Goal: Information Seeking & Learning: Learn about a topic

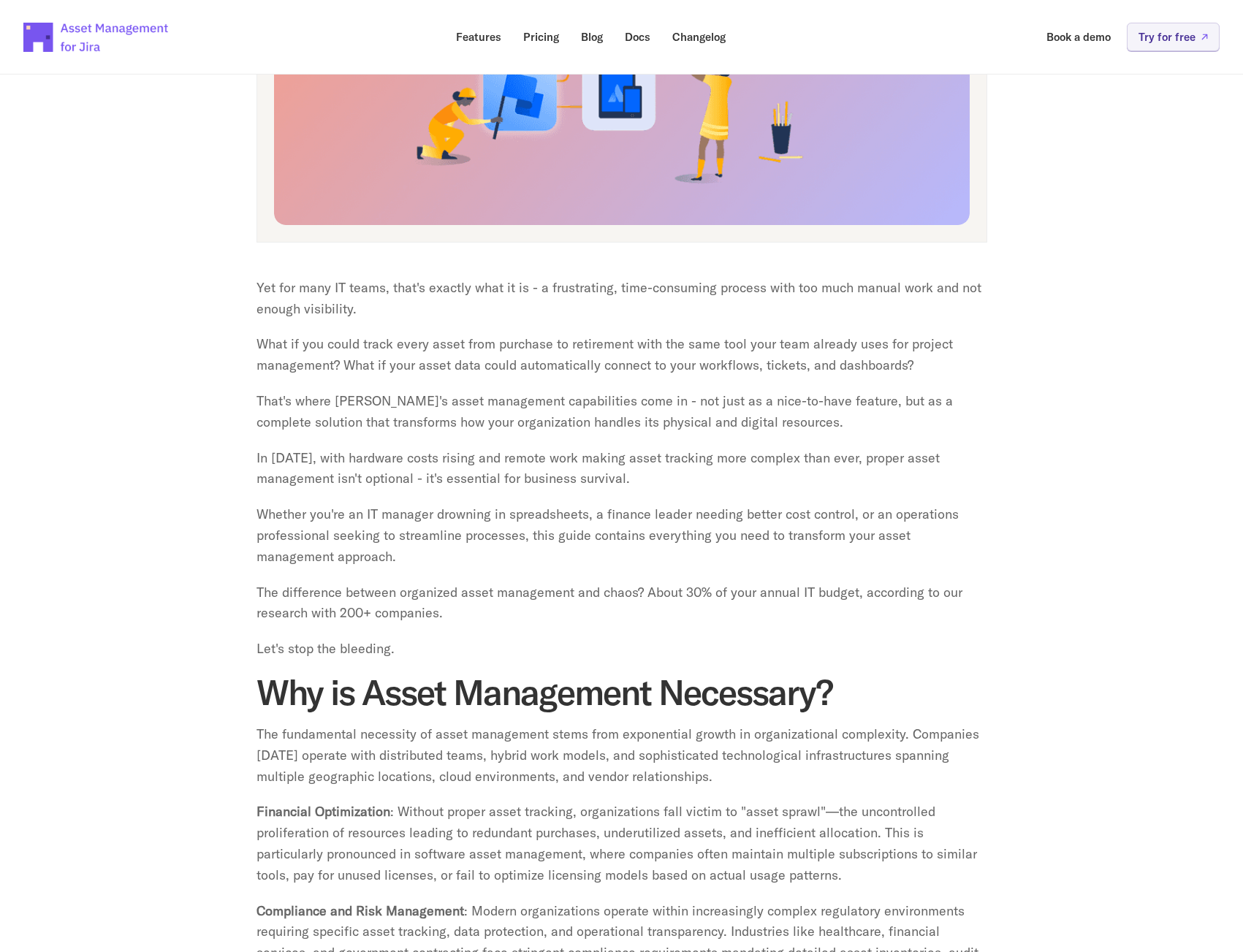
scroll to position [512, 0]
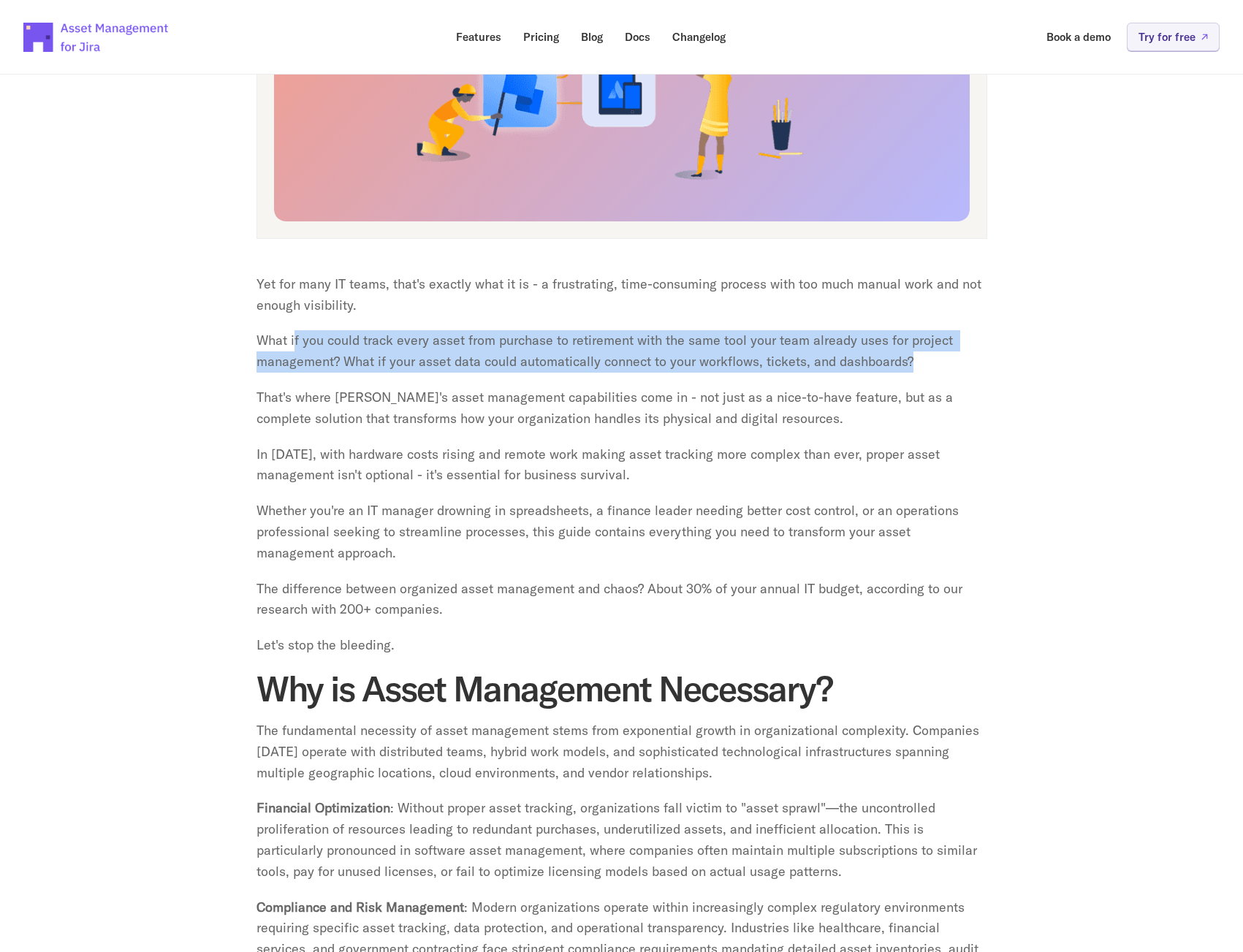
drag, startPoint x: 293, startPoint y: 338, endPoint x: 967, endPoint y: 363, distance: 674.5
click at [967, 363] on p "What if you could track every asset from purchase to retirement with the same t…" at bounding box center [622, 351] width 730 height 42
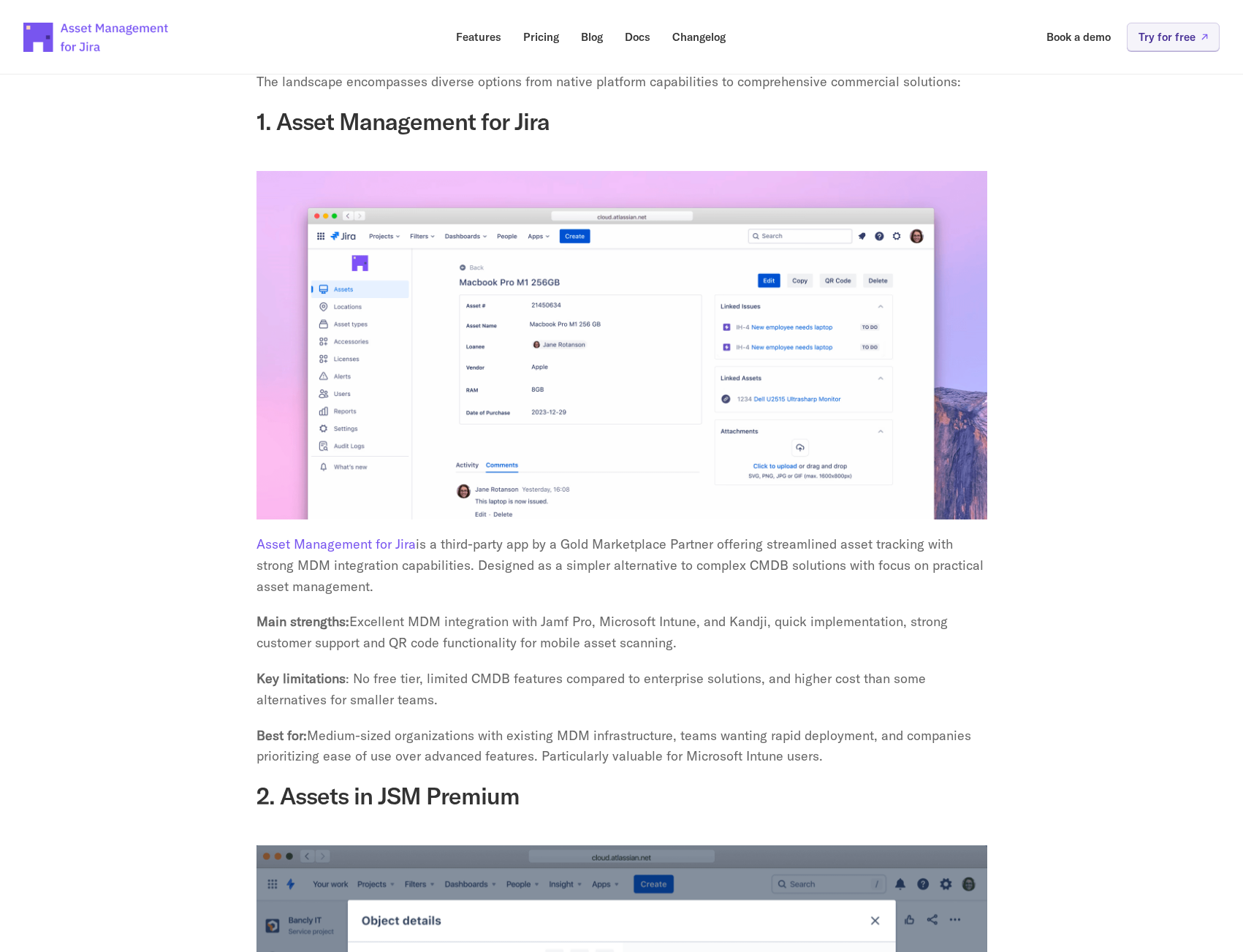
scroll to position [2850, 0]
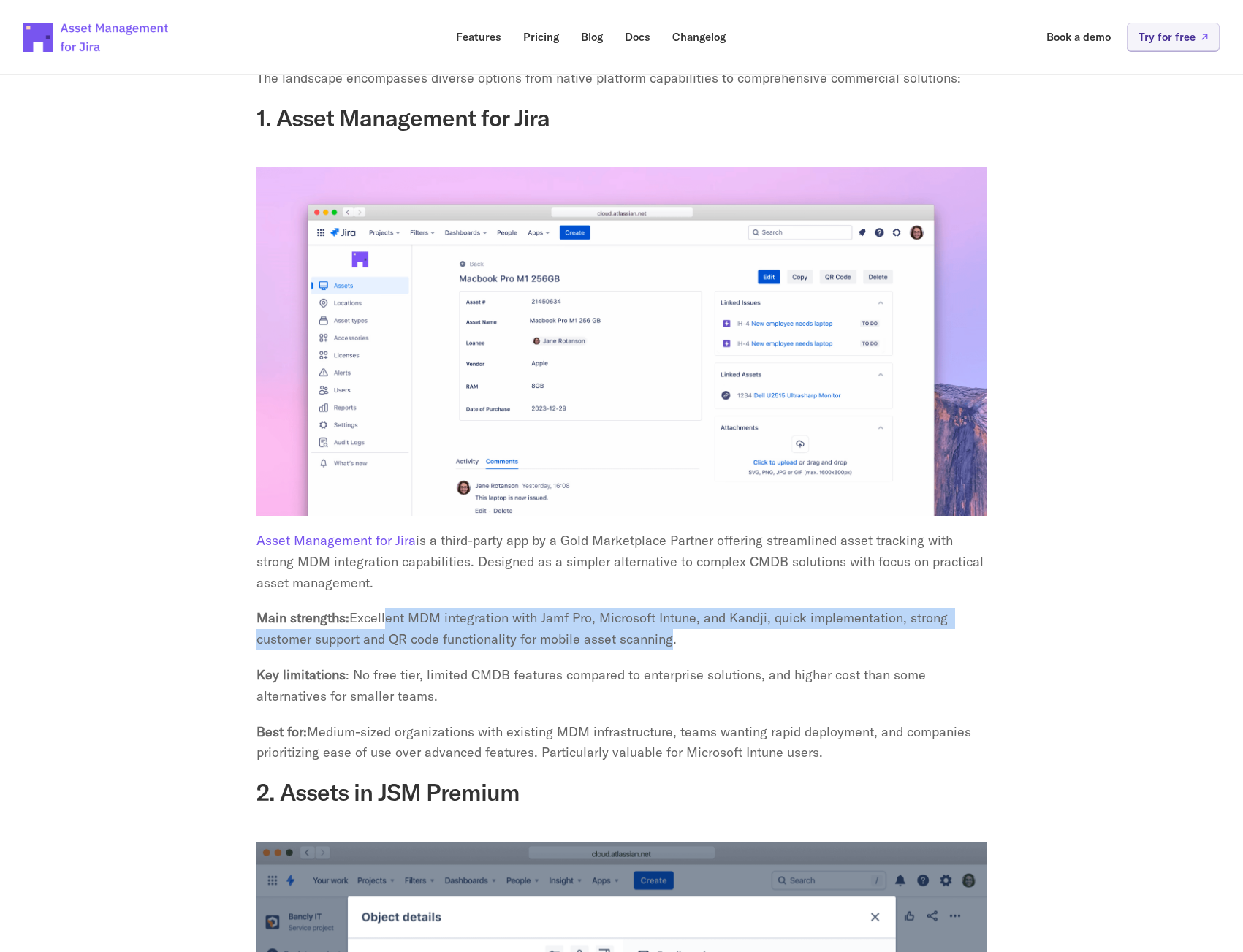
drag, startPoint x: 384, startPoint y: 598, endPoint x: 668, endPoint y: 619, distance: 284.8
click at [668, 619] on p "Main strengths: Excellent MDM integration with Jamf Pro, Microsoft Intune, and …" at bounding box center [622, 629] width 730 height 42
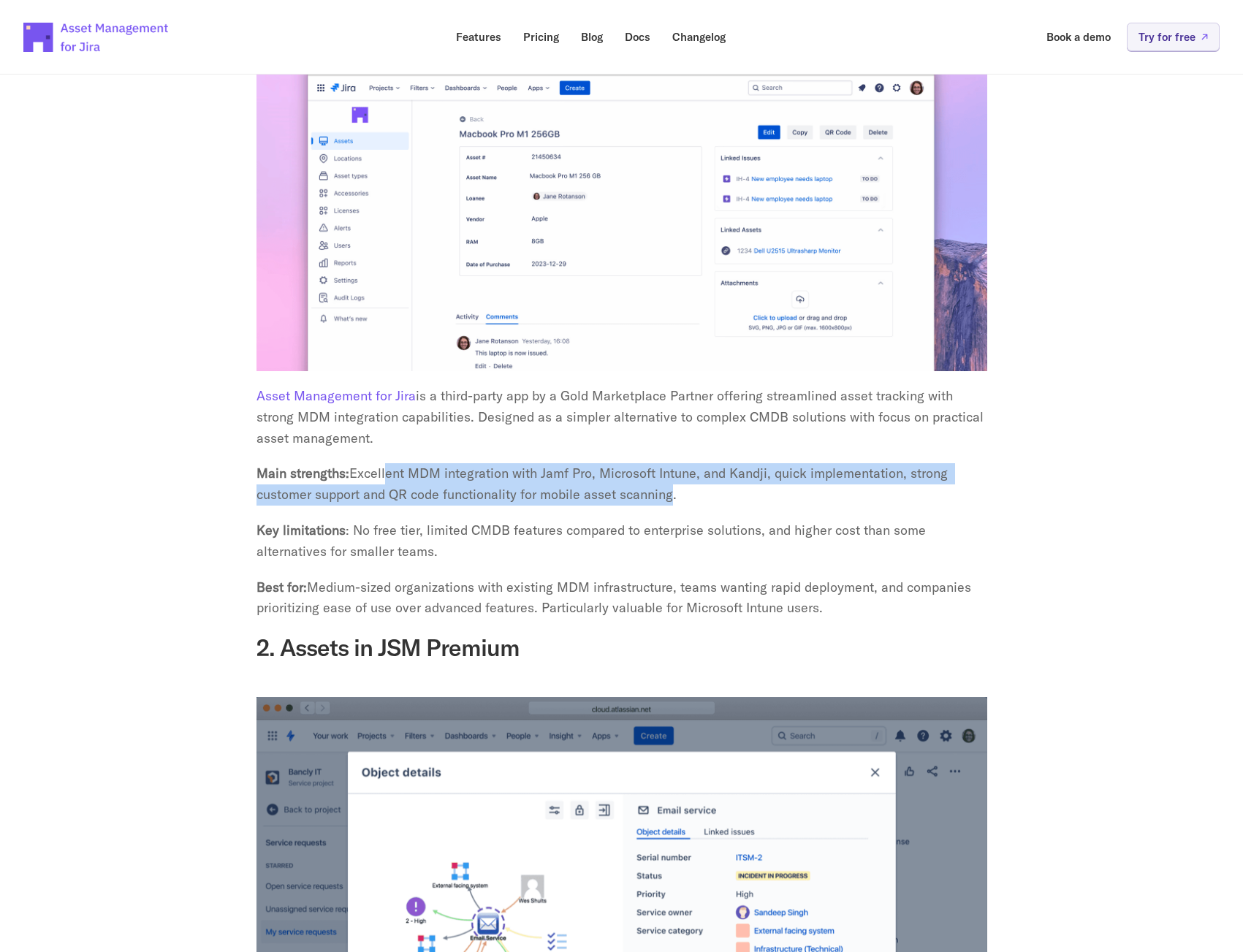
scroll to position [2995, 0]
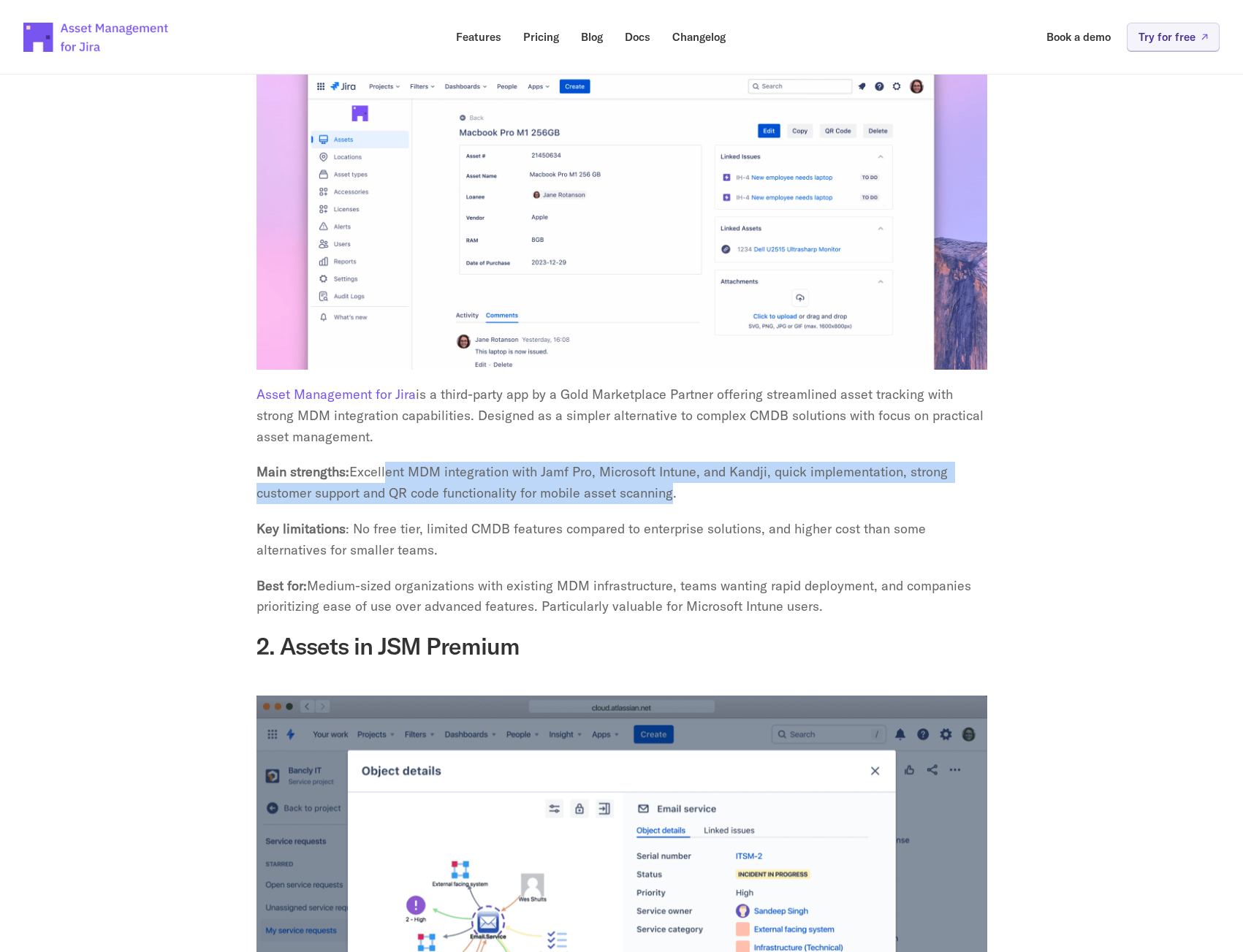
drag, startPoint x: 371, startPoint y: 504, endPoint x: 448, endPoint y: 527, distance: 80.4
click at [448, 527] on p "Key limitations : No free tier, limited CMDB features compared to enterprise so…" at bounding box center [622, 540] width 730 height 42
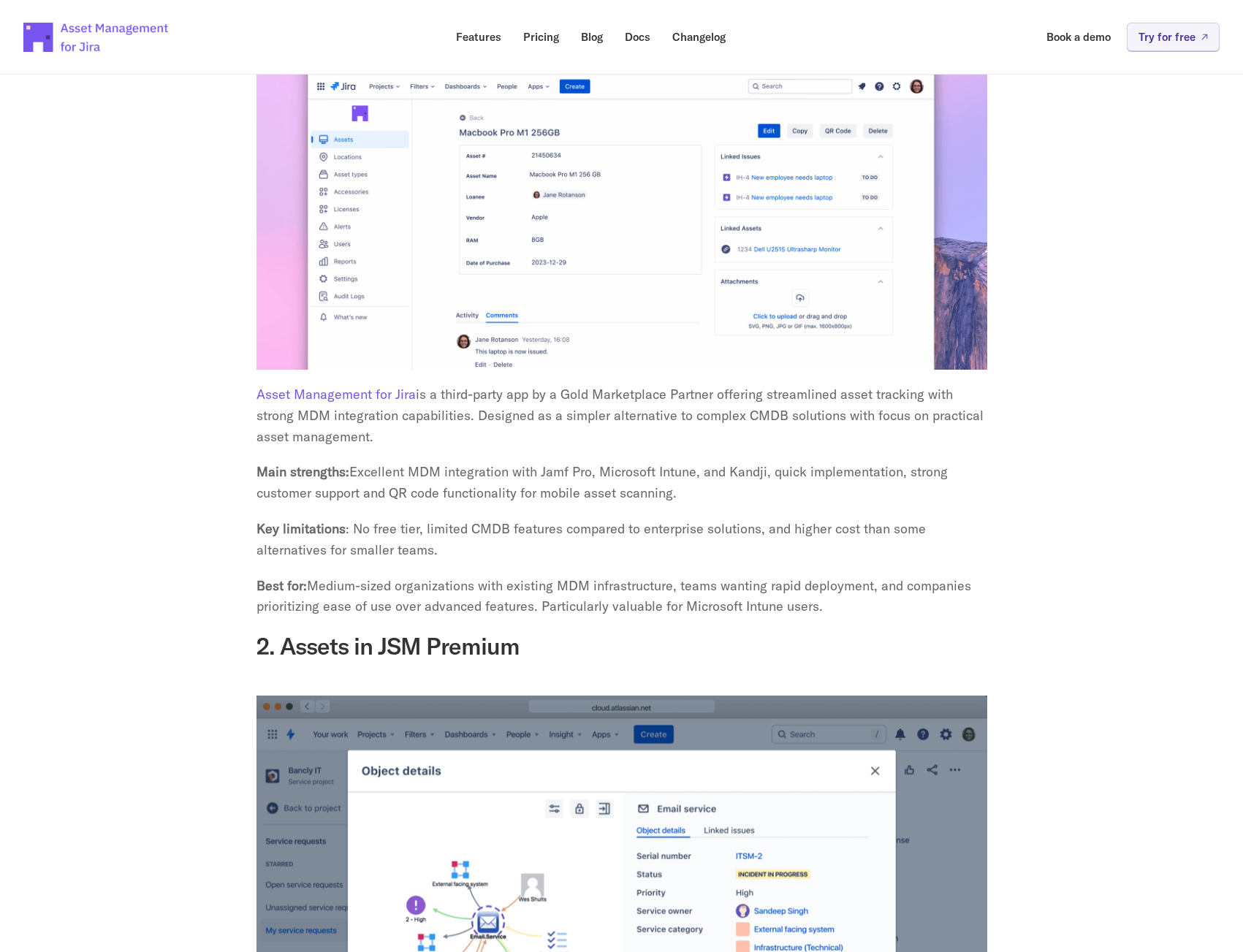
click at [498, 552] on div "Yet for many IT teams, that's exactly what it is - a frustrating, time-consumin…" at bounding box center [622, 384] width 730 height 5189
drag, startPoint x: 471, startPoint y: 508, endPoint x: 506, endPoint y: 530, distance: 41.3
click at [506, 530] on p "Key limitations : No free tier, limited CMDB features compared to enterprise so…" at bounding box center [622, 540] width 730 height 42
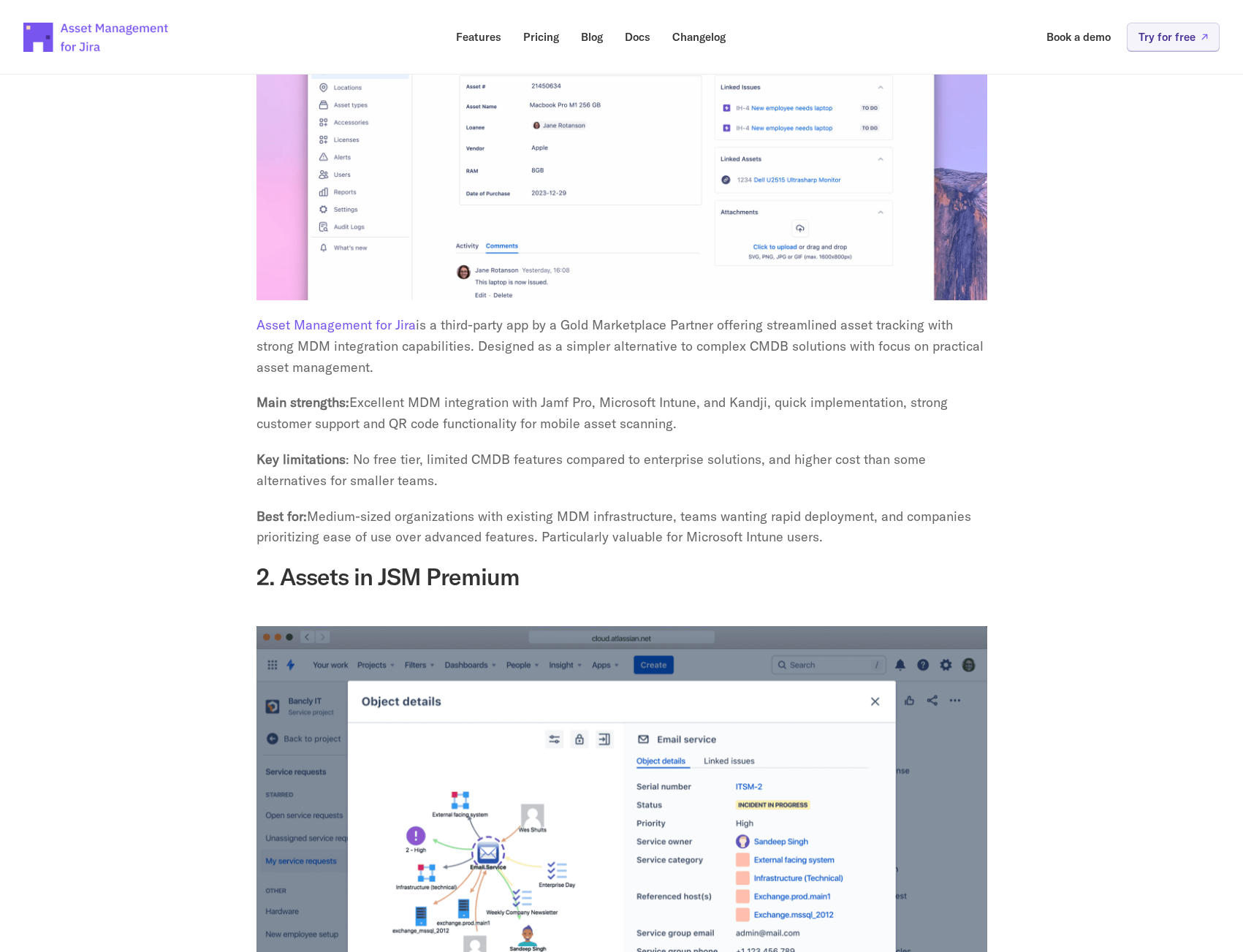
scroll to position [3068, 0]
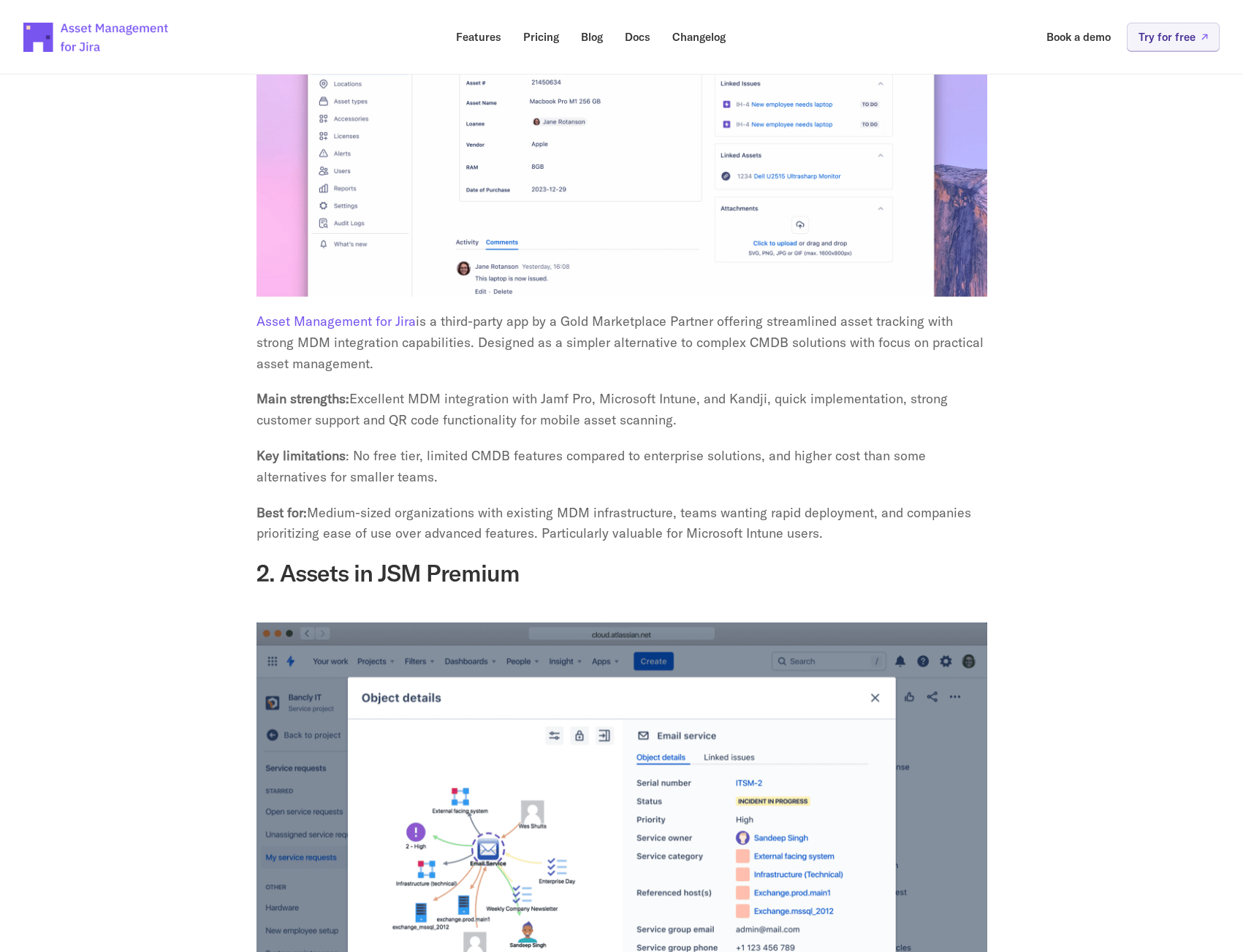
drag, startPoint x: 303, startPoint y: 493, endPoint x: 912, endPoint y: 517, distance: 609.5
click at [912, 517] on p "Best for: Medium-sized organizations with existing MDM infrastructure, teams wa…" at bounding box center [622, 524] width 730 height 42
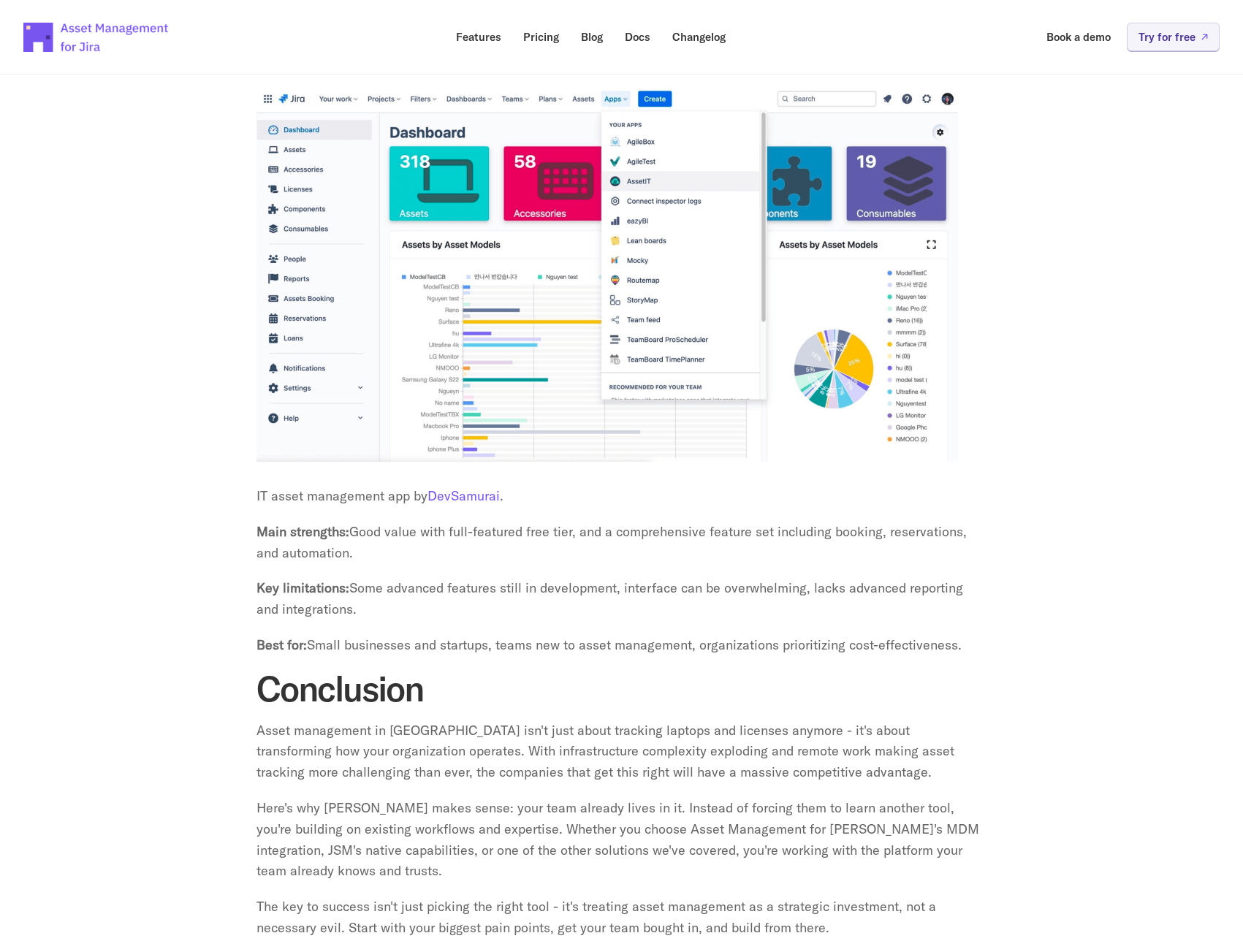
scroll to position [5041, 0]
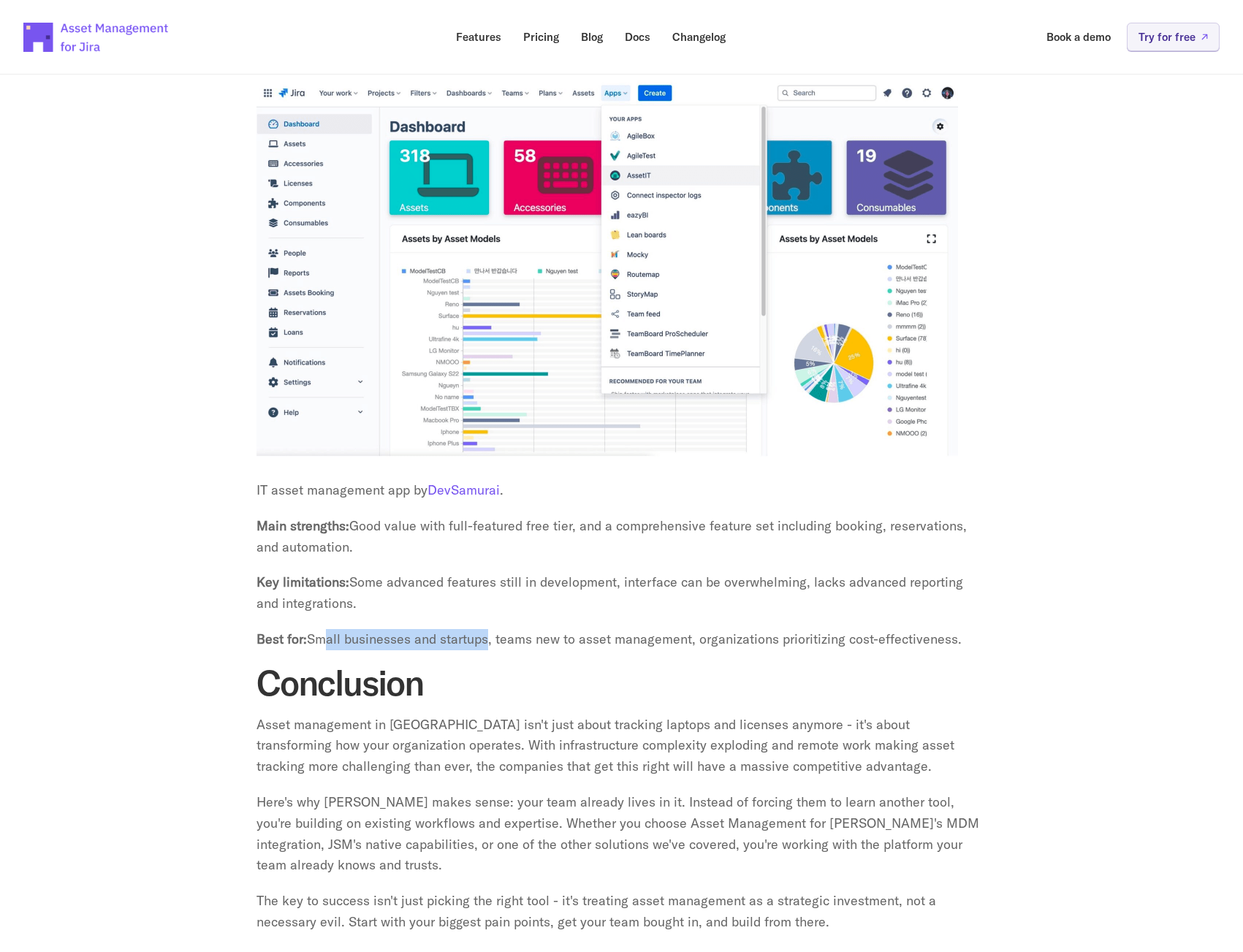
drag, startPoint x: 319, startPoint y: 621, endPoint x: 484, endPoint y: 617, distance: 165.0
click at [484, 629] on p "Best for: Small businesses and startups, teams new to asset management, organiz…" at bounding box center [622, 639] width 730 height 21
click at [529, 629] on p "Best for: Small businesses and startups, teams new to asset management, organiz…" at bounding box center [622, 639] width 730 height 21
drag, startPoint x: 523, startPoint y: 616, endPoint x: 567, endPoint y: 617, distance: 44.0
click at [567, 629] on p "Best for: Small businesses and startups, teams new to asset management, organiz…" at bounding box center [622, 639] width 730 height 21
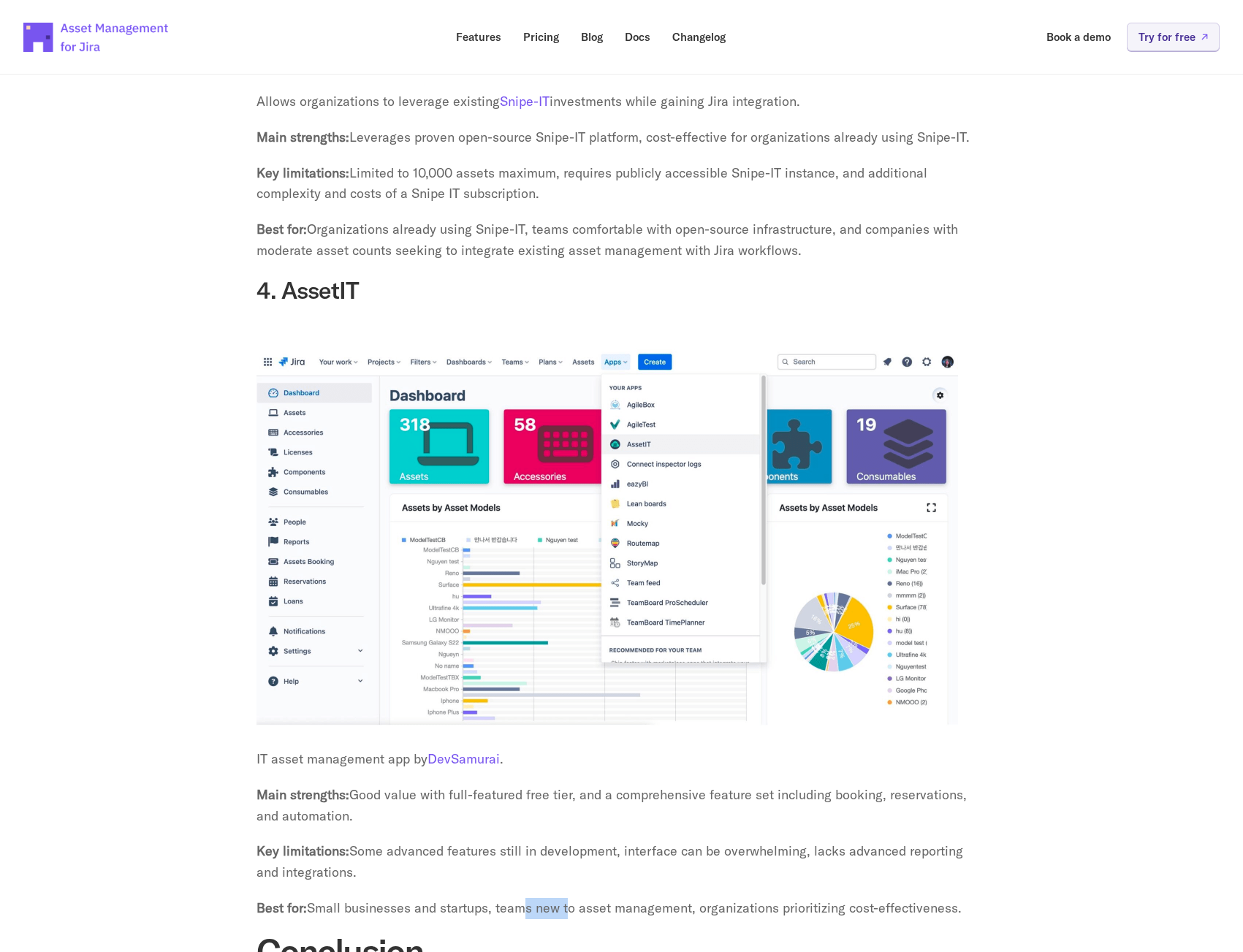
scroll to position [4749, 0]
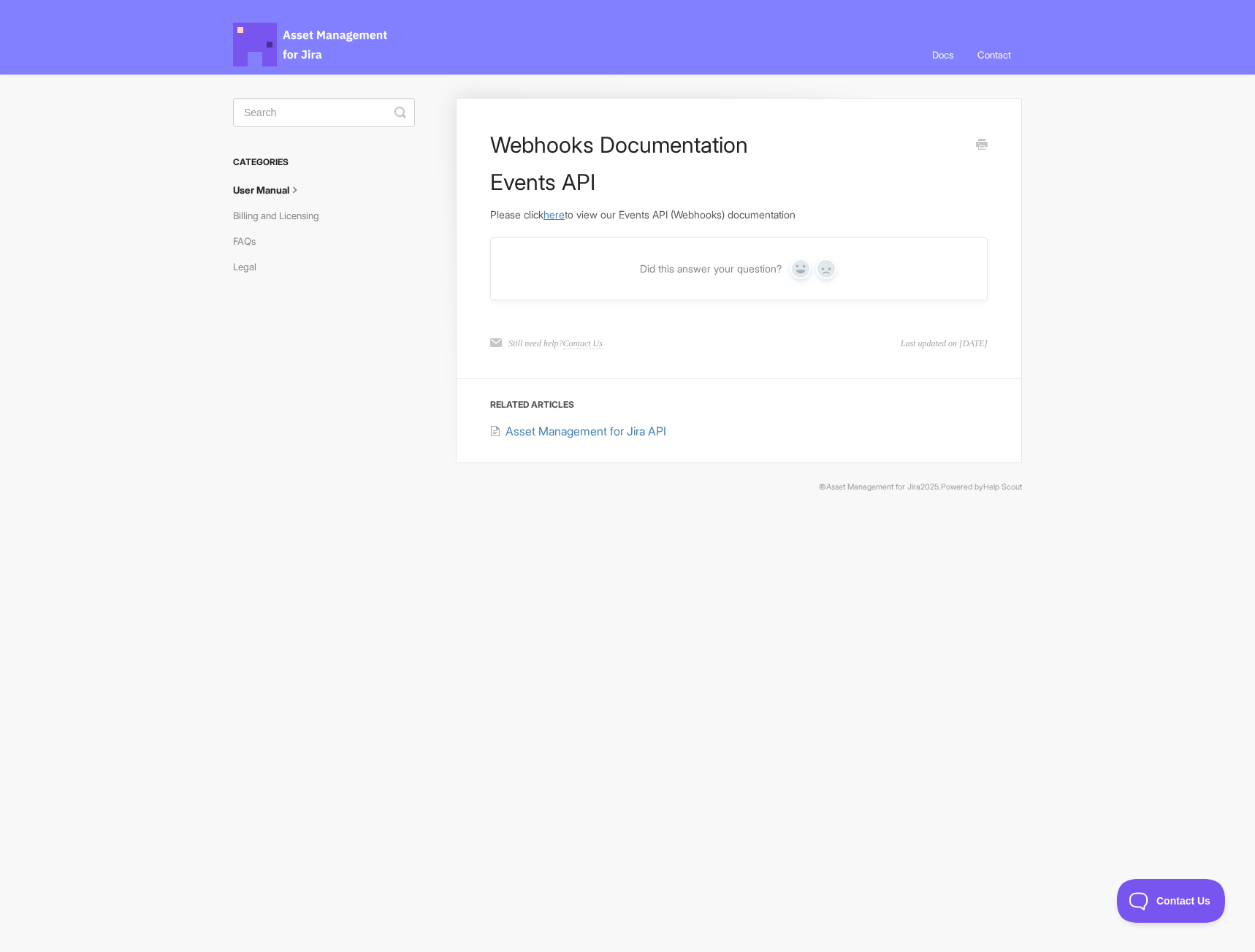
click at [565, 215] on link "here" at bounding box center [554, 215] width 21 height 13
click at [561, 431] on span "Asset Management for Jira API" at bounding box center [585, 431] width 161 height 15
